Goal: Information Seeking & Learning: Understand process/instructions

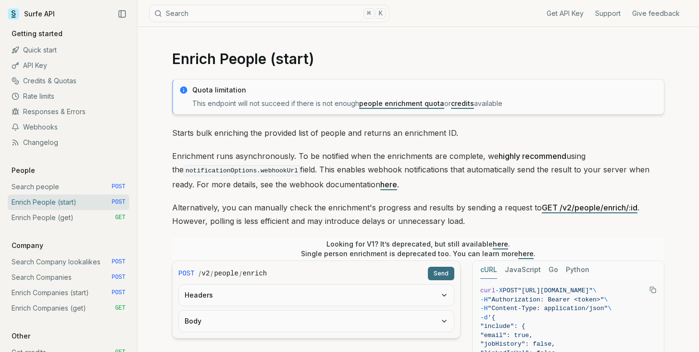
click at [173, 134] on p "Starts bulk enriching the provided list of people and returns an enrichment ID." at bounding box center [418, 132] width 492 height 13
